Goal: Transaction & Acquisition: Purchase product/service

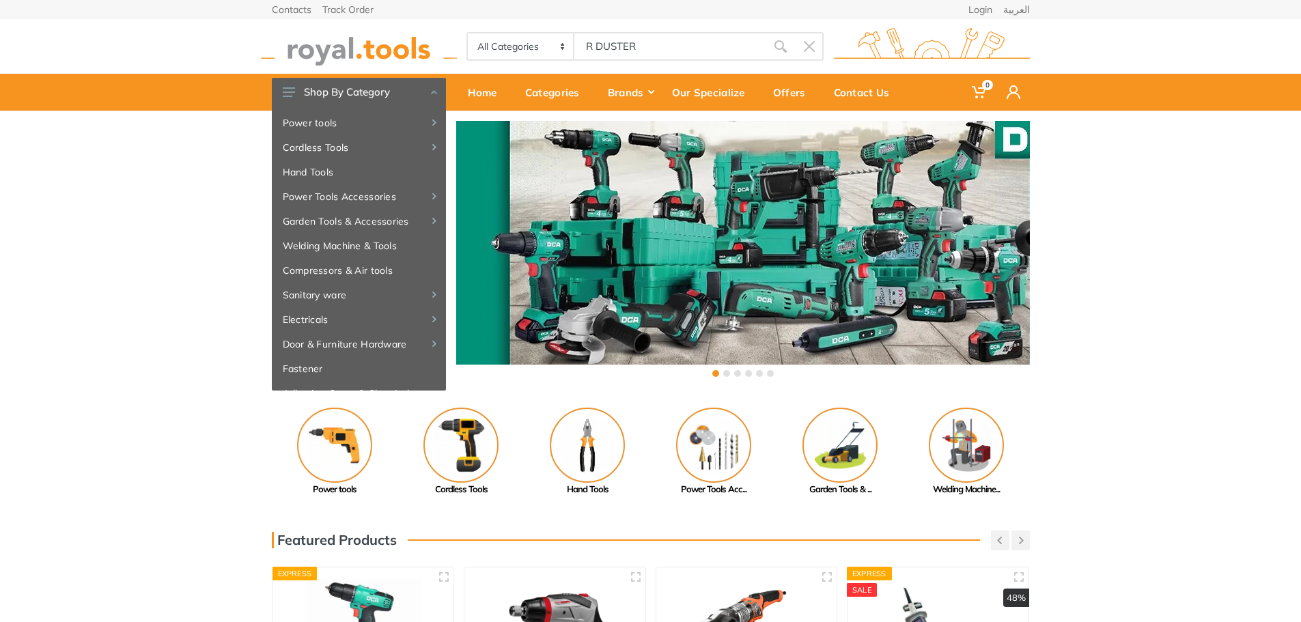
type input "R DUSTER"
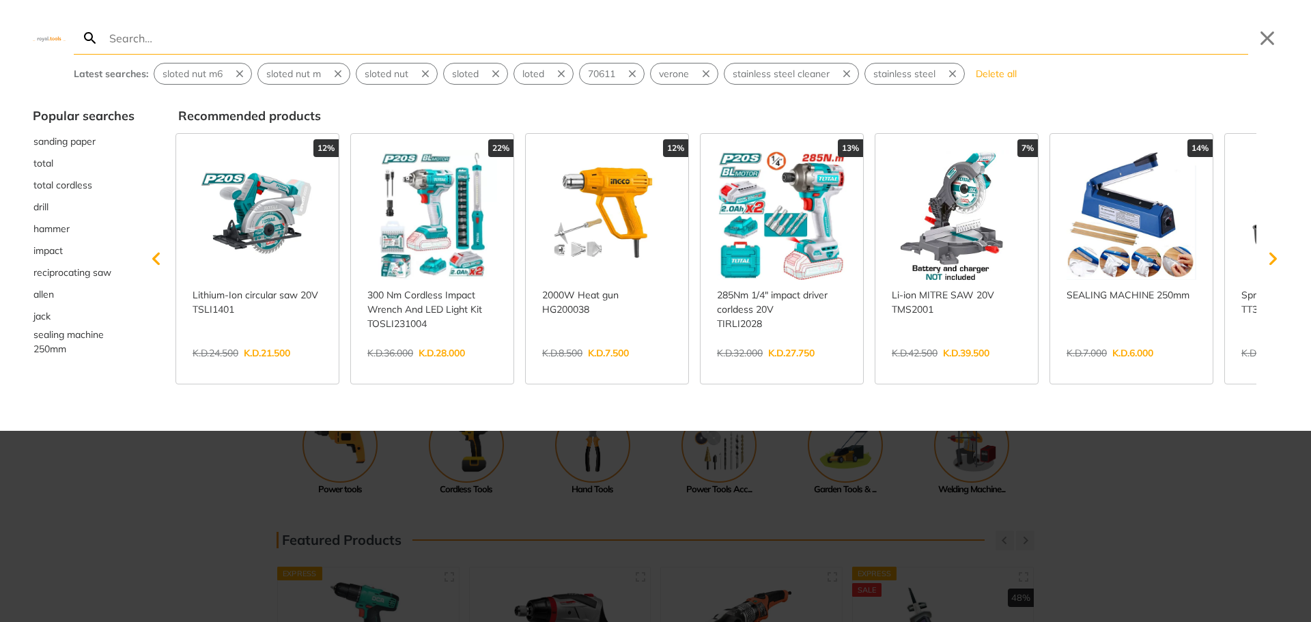
click at [118, 39] on input "Search" at bounding box center [678, 38] width 1142 height 32
type input "A"
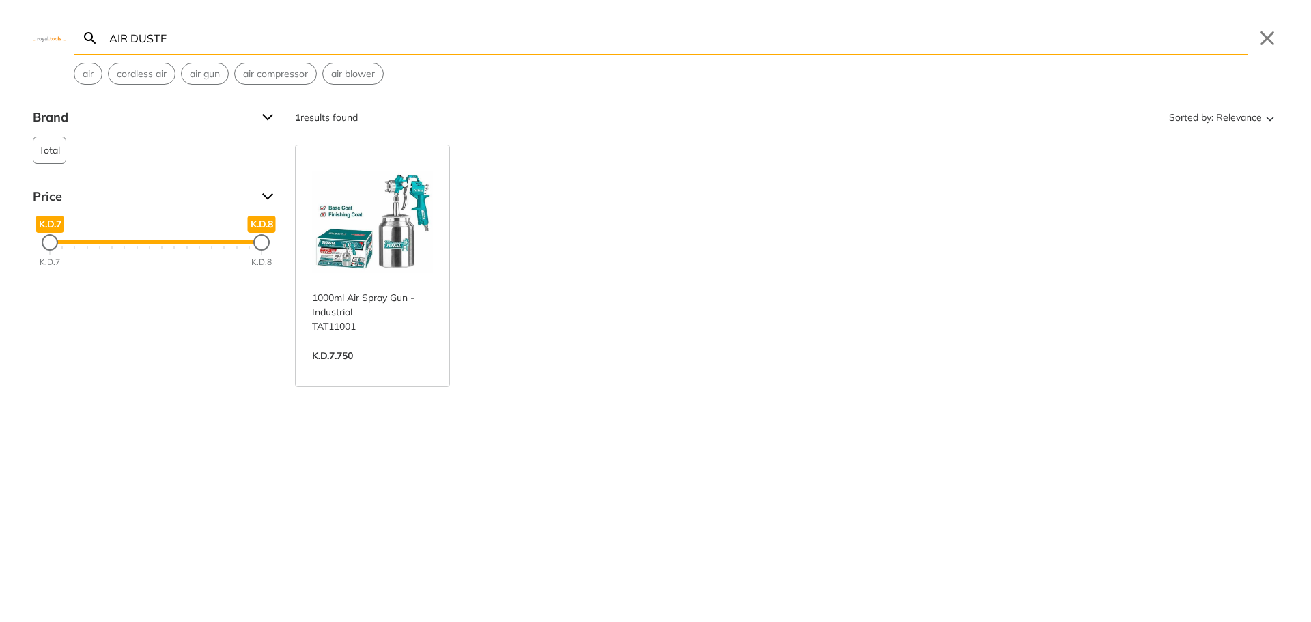
type input "AIR DUSTER"
